Goal: Task Accomplishment & Management: Use online tool/utility

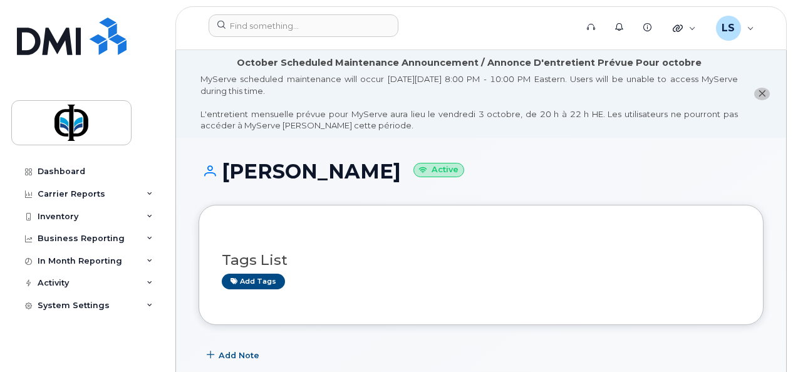
scroll to position [425, 0]
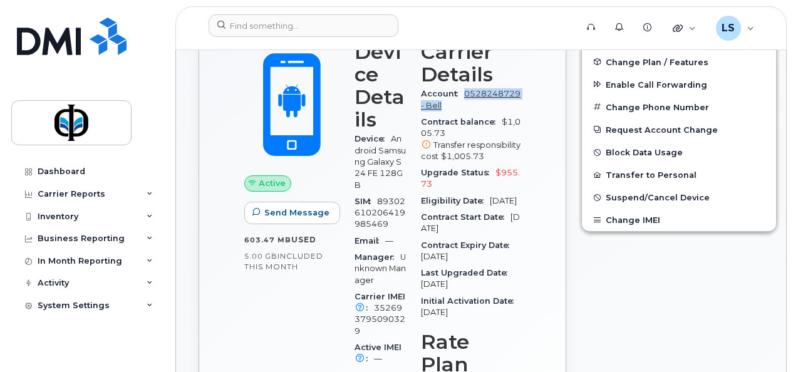
drag, startPoint x: 511, startPoint y: 102, endPoint x: 425, endPoint y: 105, distance: 85.9
click at [425, 105] on div "Carrier Details Account 0528248729 - Bell Contract balance $1,005.73 Transfer r…" at bounding box center [471, 273] width 115 height 480
copy link "0528248729 - Bell"
click at [102, 195] on div "Carrier Reports" at bounding box center [87, 194] width 152 height 23
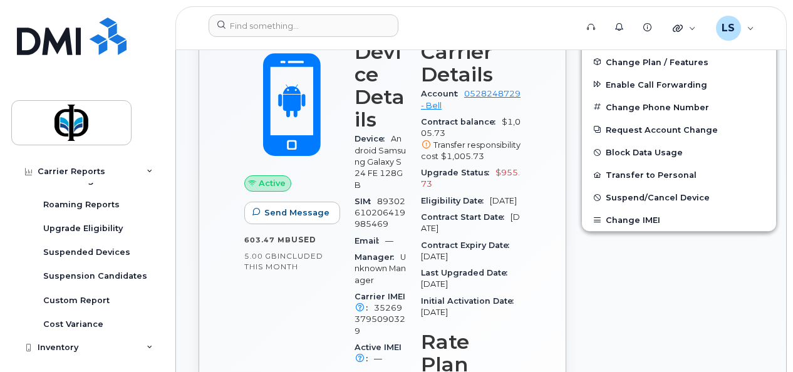
scroll to position [187, 0]
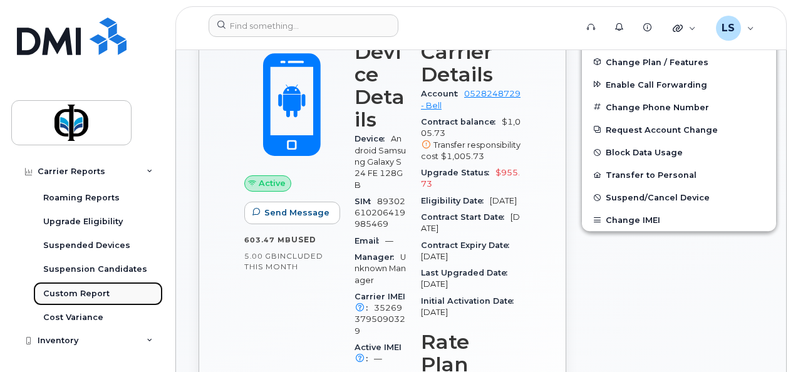
click at [83, 294] on div "Custom Report" at bounding box center [76, 293] width 66 height 11
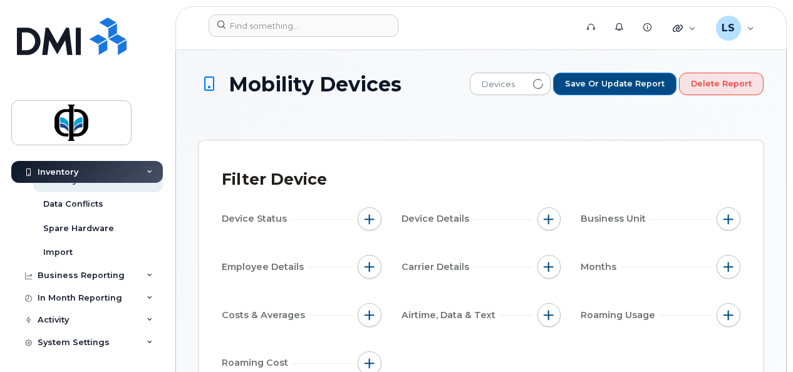
scroll to position [59, 0]
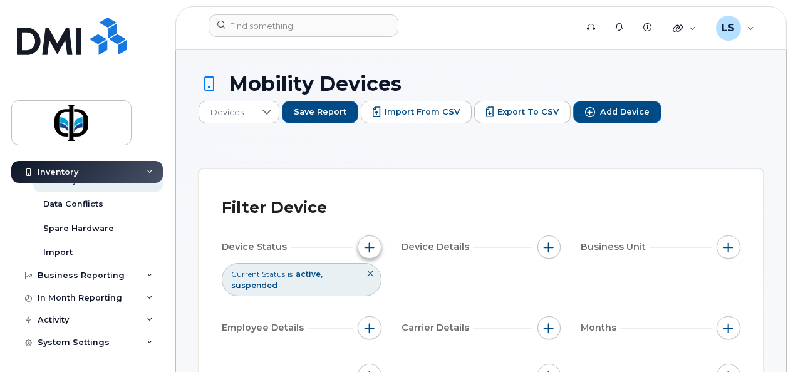
click at [371, 244] on span "button" at bounding box center [370, 247] width 10 height 10
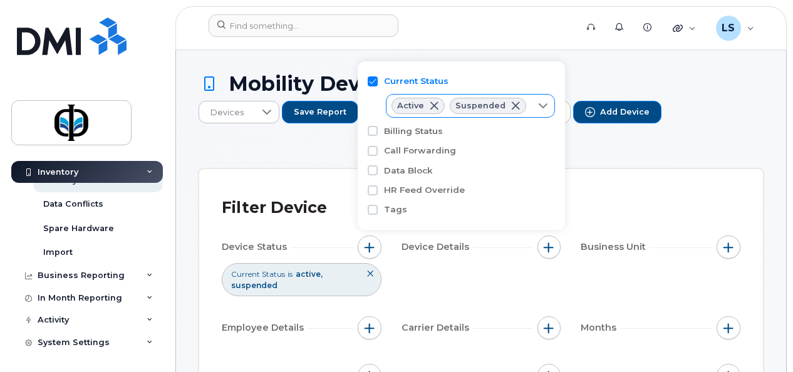
click at [431, 106] on span at bounding box center [434, 106] width 10 height 10
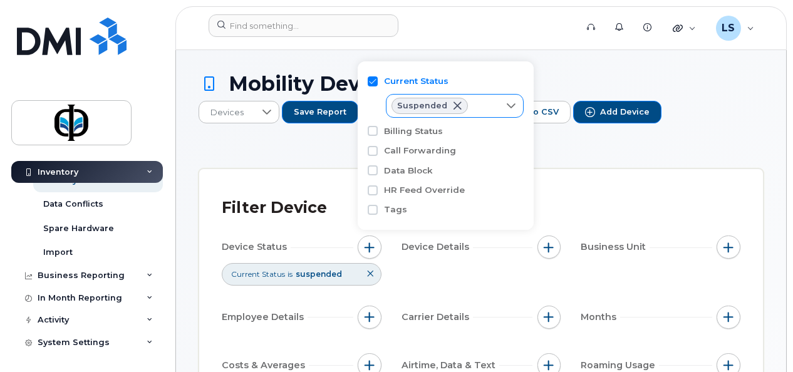
click at [456, 105] on span at bounding box center [457, 106] width 10 height 10
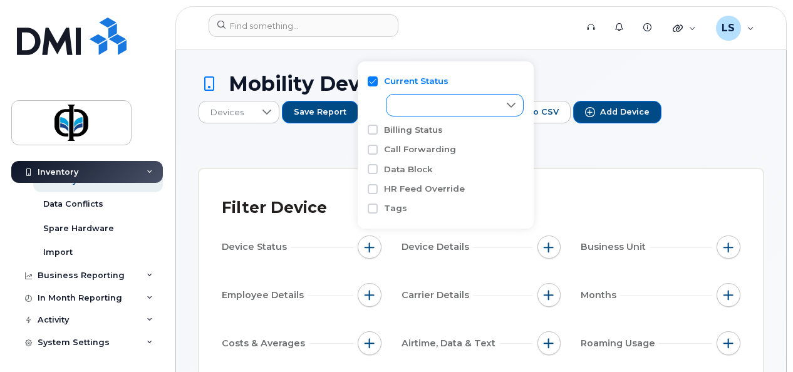
scroll to position [13, 0]
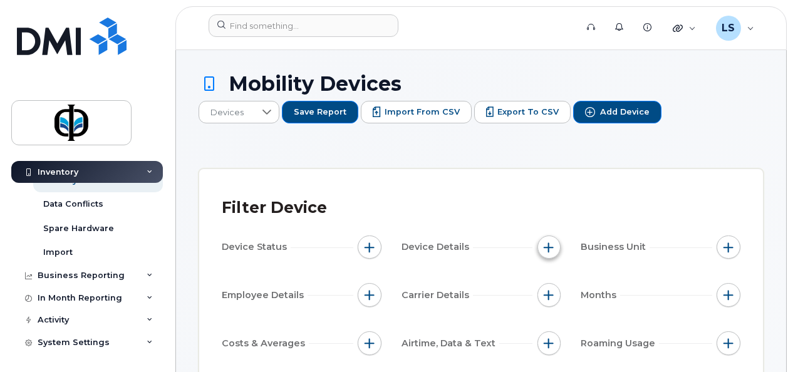
click at [550, 249] on span "button" at bounding box center [549, 247] width 10 height 10
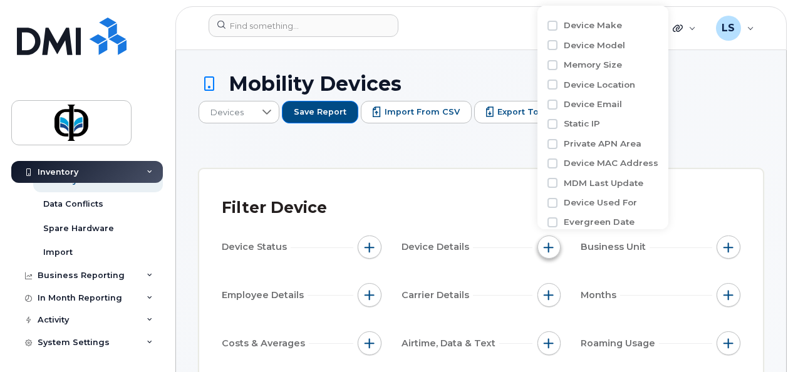
click at [550, 249] on span "button" at bounding box center [549, 247] width 10 height 10
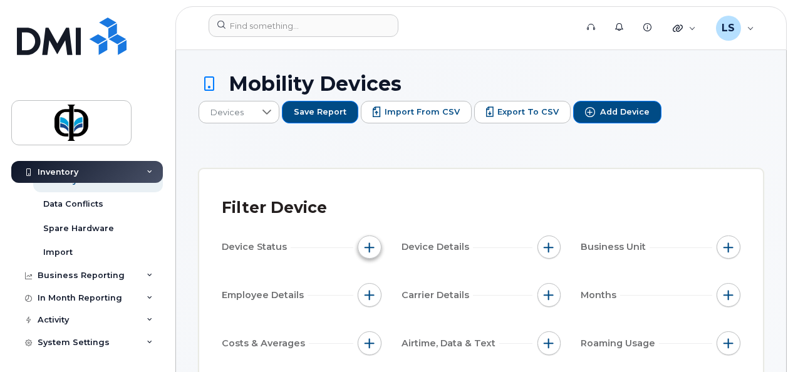
click at [373, 244] on span "button" at bounding box center [370, 247] width 10 height 10
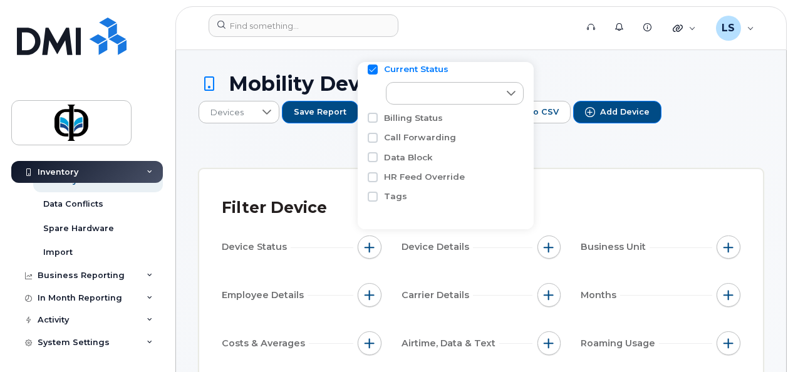
scroll to position [0, 0]
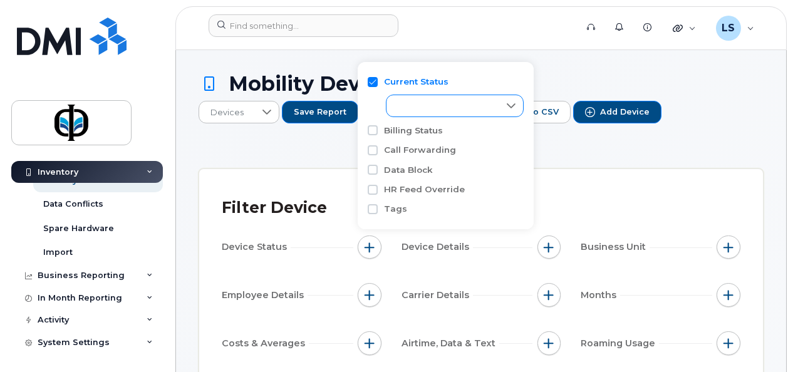
click at [519, 104] on div at bounding box center [511, 105] width 24 height 21
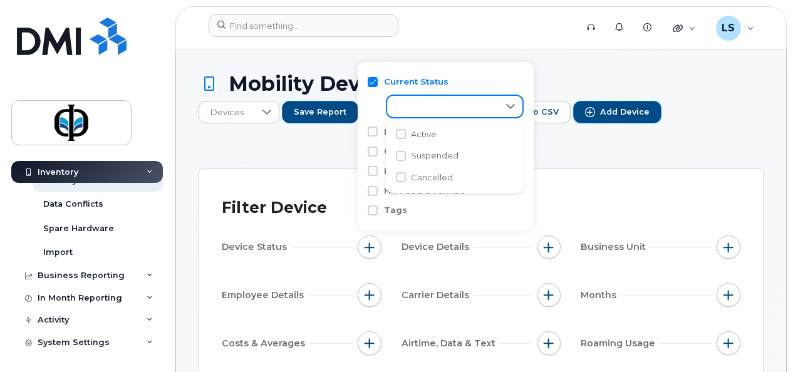
scroll to position [6, 50]
click at [449, 172] on span "Cancelled" at bounding box center [432, 178] width 42 height 12
checkbox input "true"
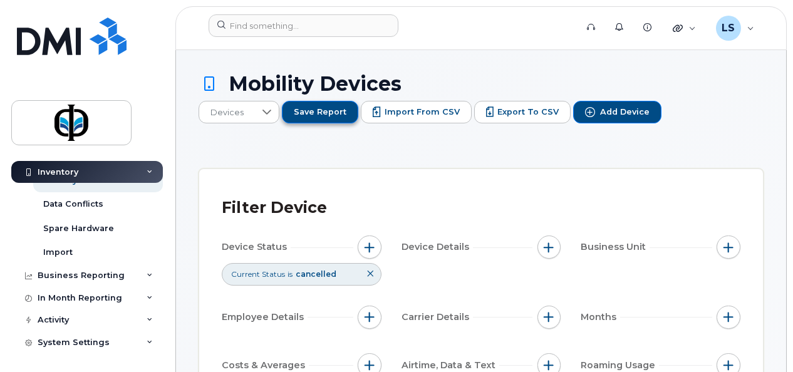
click at [326, 110] on span "Save Report" at bounding box center [320, 112] width 53 height 11
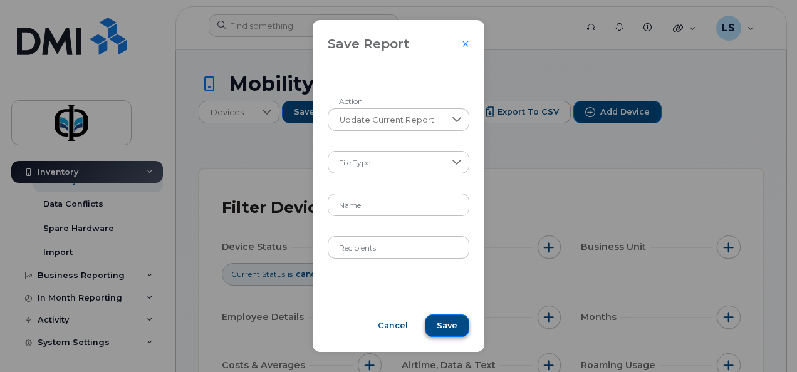
click at [446, 325] on span "Save" at bounding box center [447, 325] width 21 height 11
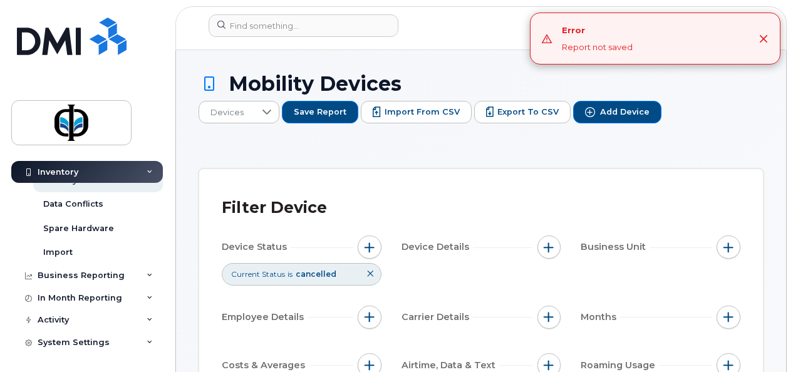
click at [764, 44] on div "Error Report not saved" at bounding box center [655, 38] width 249 height 51
click at [763, 38] on icon "Close" at bounding box center [764, 38] width 8 height 8
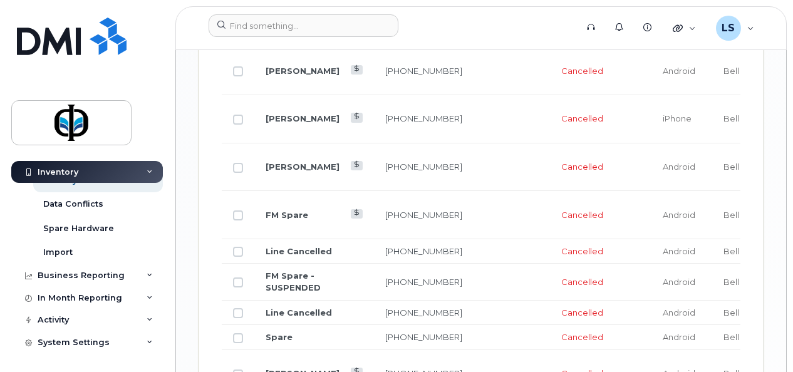
scroll to position [1649, 0]
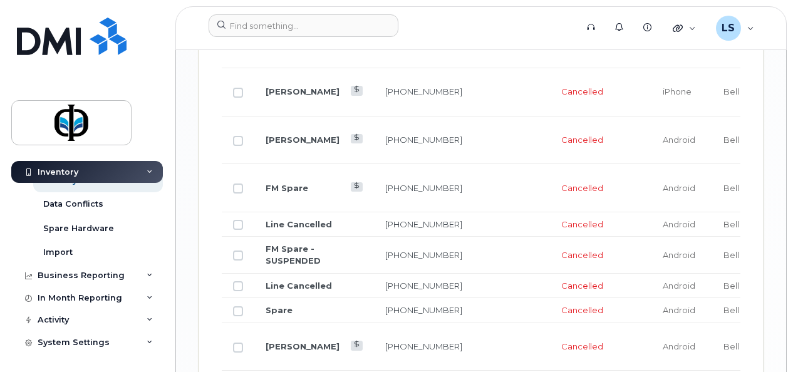
drag, startPoint x: 793, startPoint y: 221, endPoint x: 793, endPoint y: 244, distance: 23.2
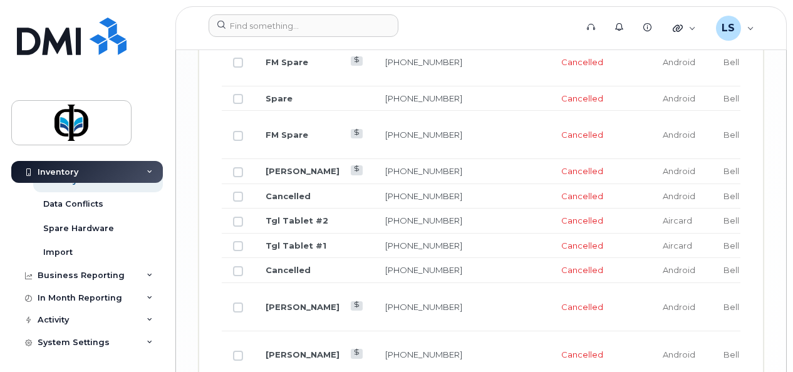
scroll to position [2083, 0]
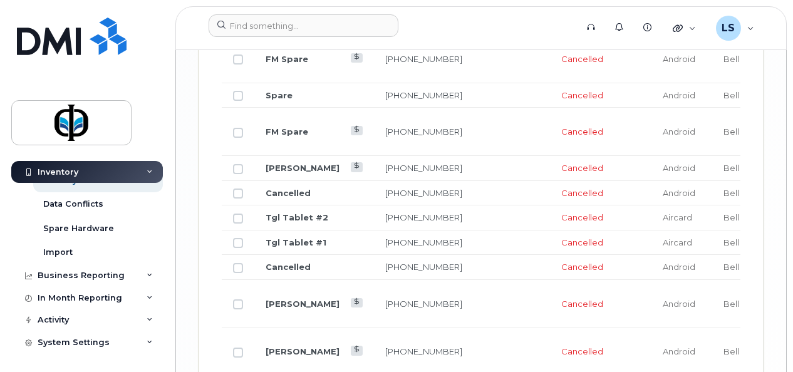
drag, startPoint x: 792, startPoint y: 280, endPoint x: 789, endPoint y: 298, distance: 18.3
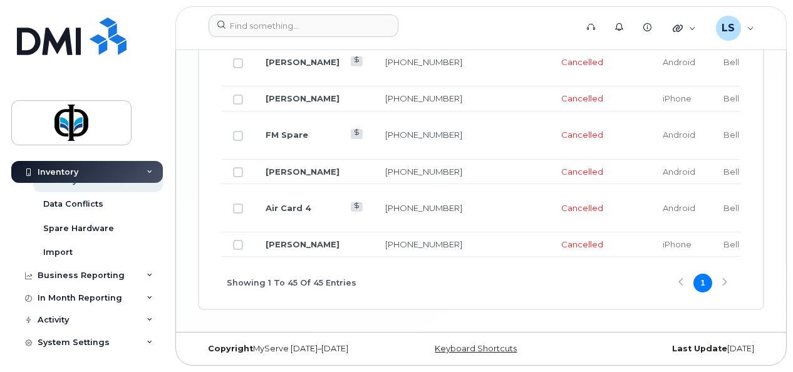
scroll to position [2625, 0]
